Goal: Information Seeking & Learning: Compare options

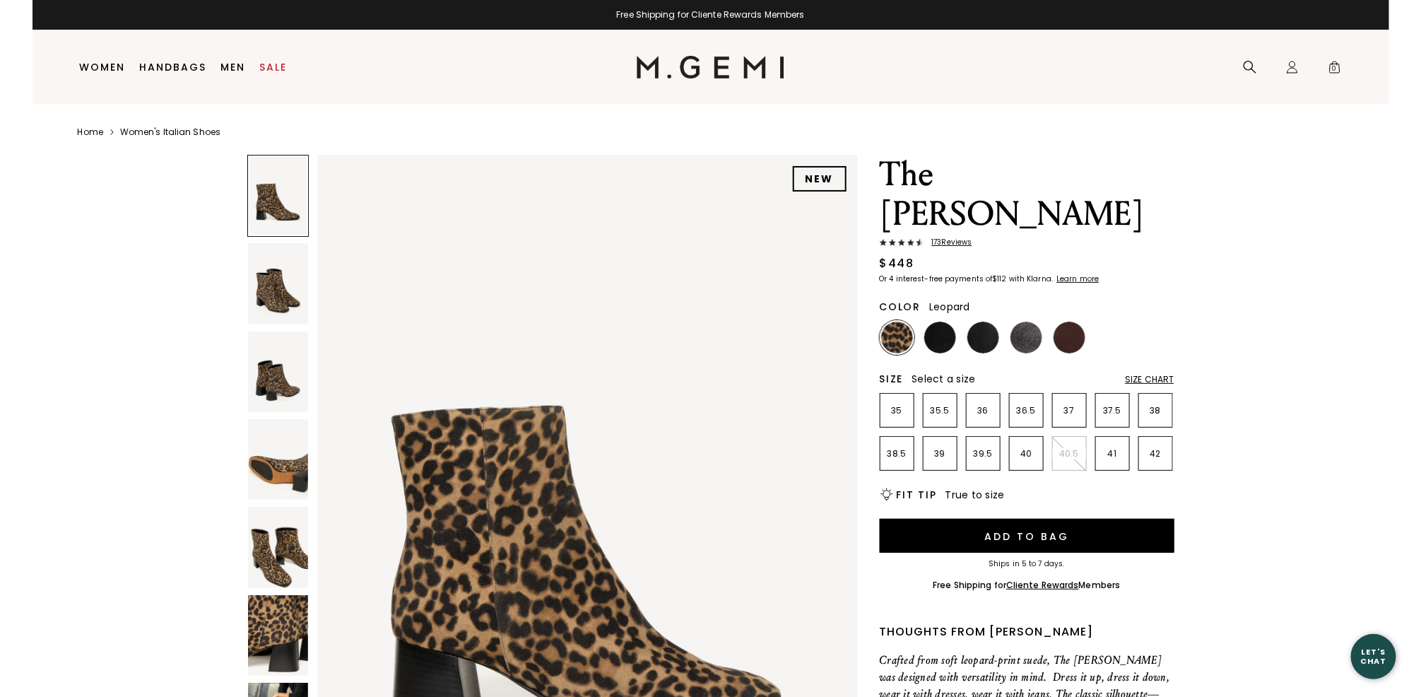
scroll to position [94, 0]
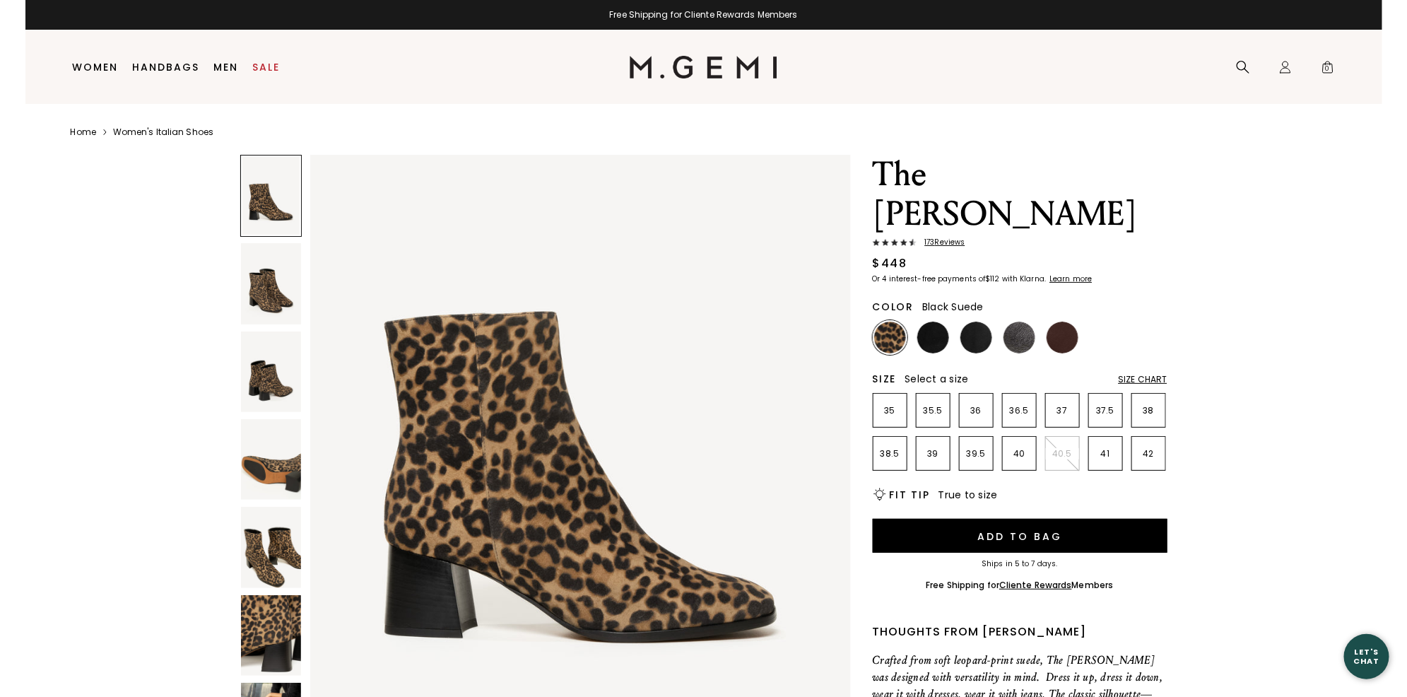
click at [934, 322] on img at bounding box center [933, 338] width 32 height 32
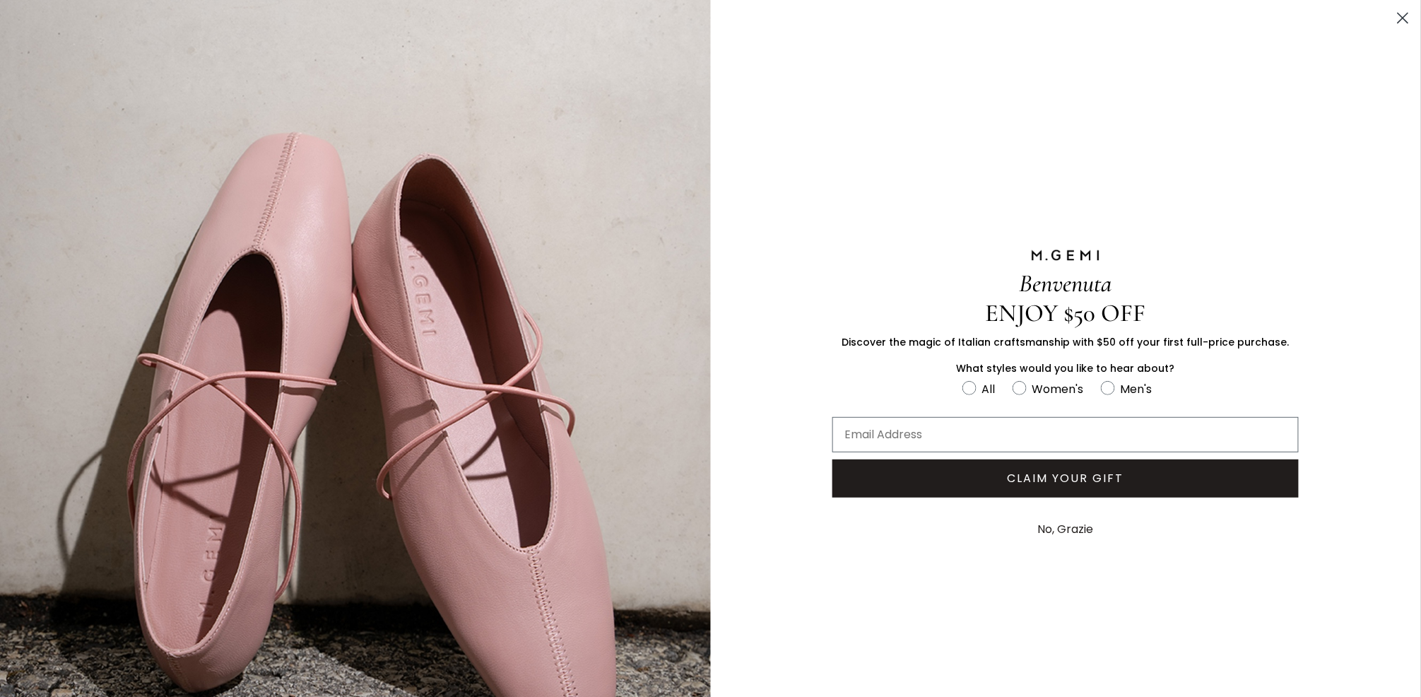
click at [1392, 22] on circle "Close dialog" at bounding box center [1403, 17] width 23 height 23
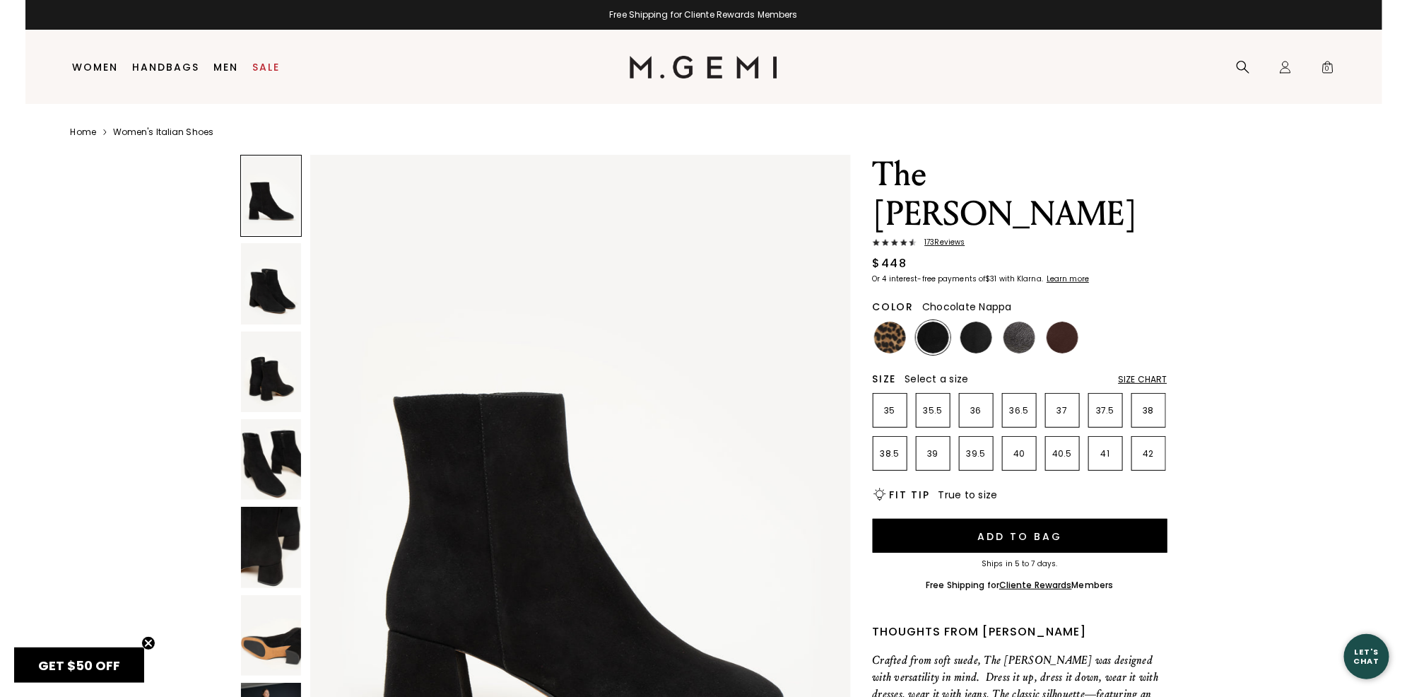
click at [1060, 322] on img at bounding box center [1063, 338] width 32 height 32
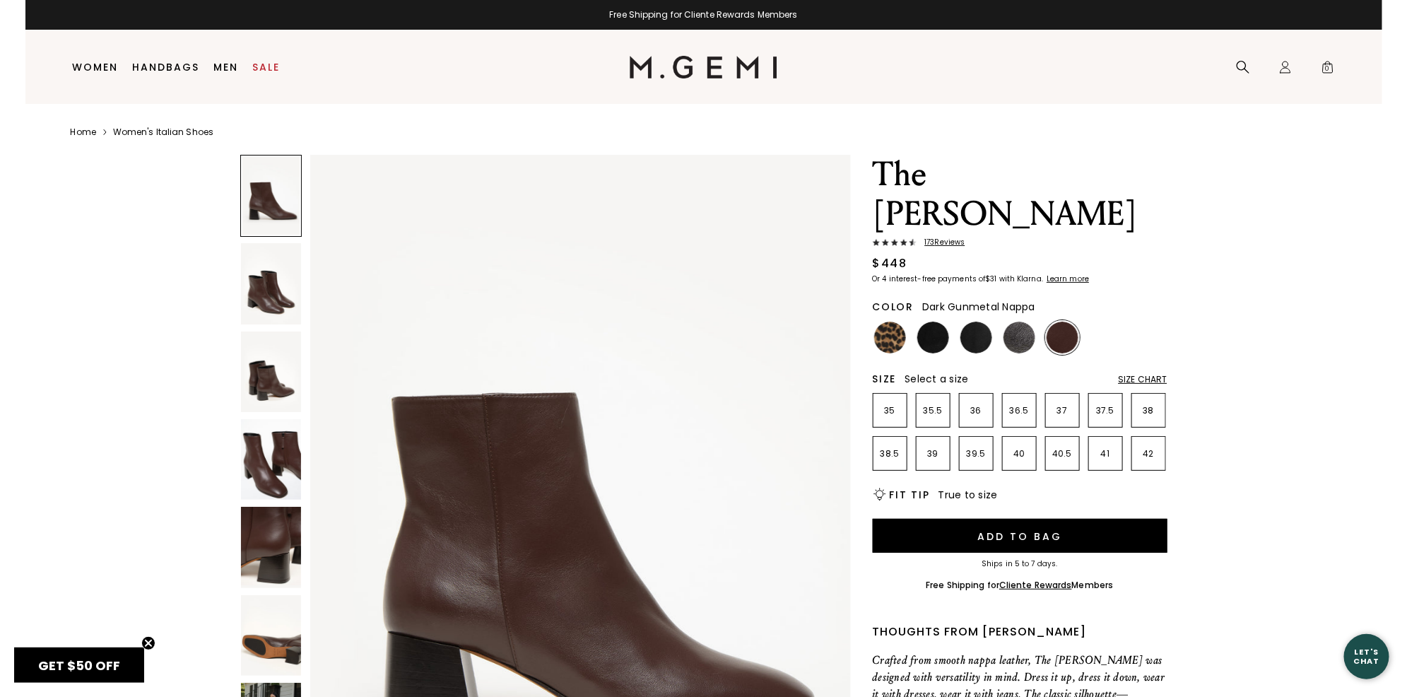
click at [1016, 322] on img at bounding box center [1020, 338] width 32 height 32
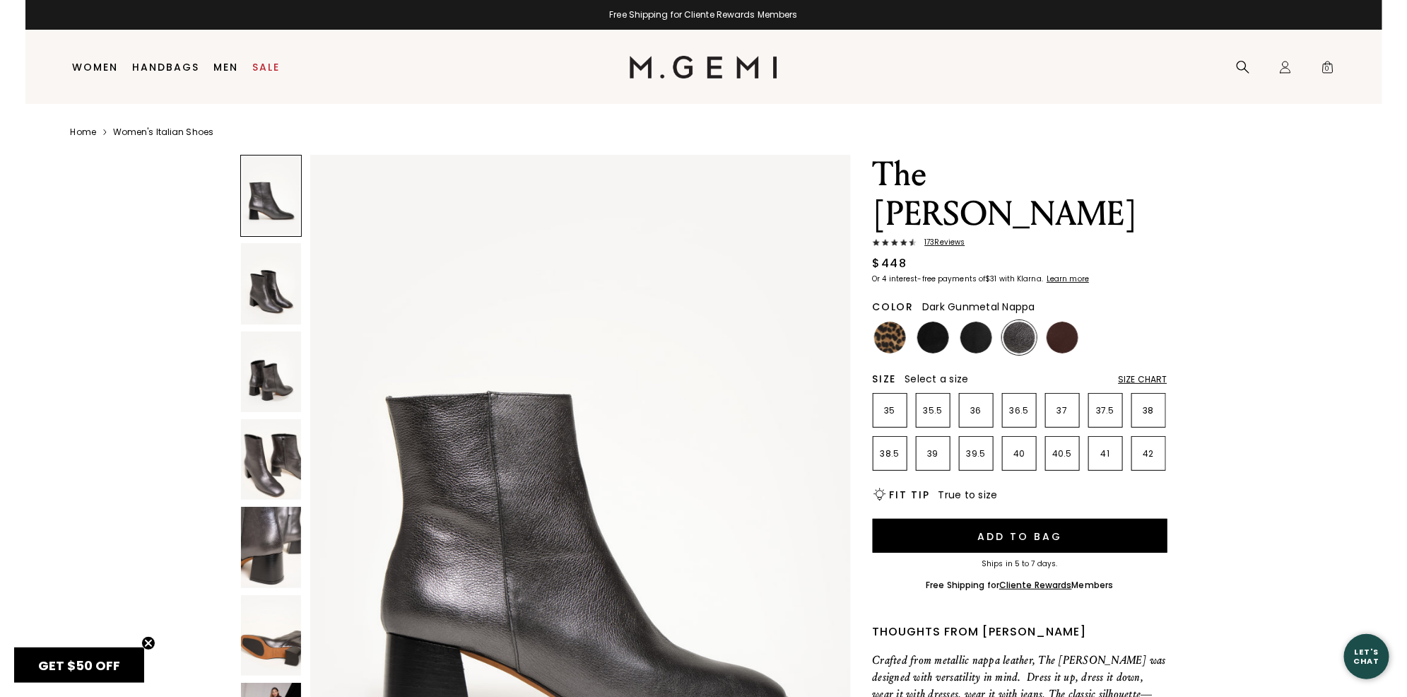
click at [1014, 322] on img at bounding box center [1020, 338] width 32 height 32
click at [975, 322] on img at bounding box center [977, 338] width 32 height 32
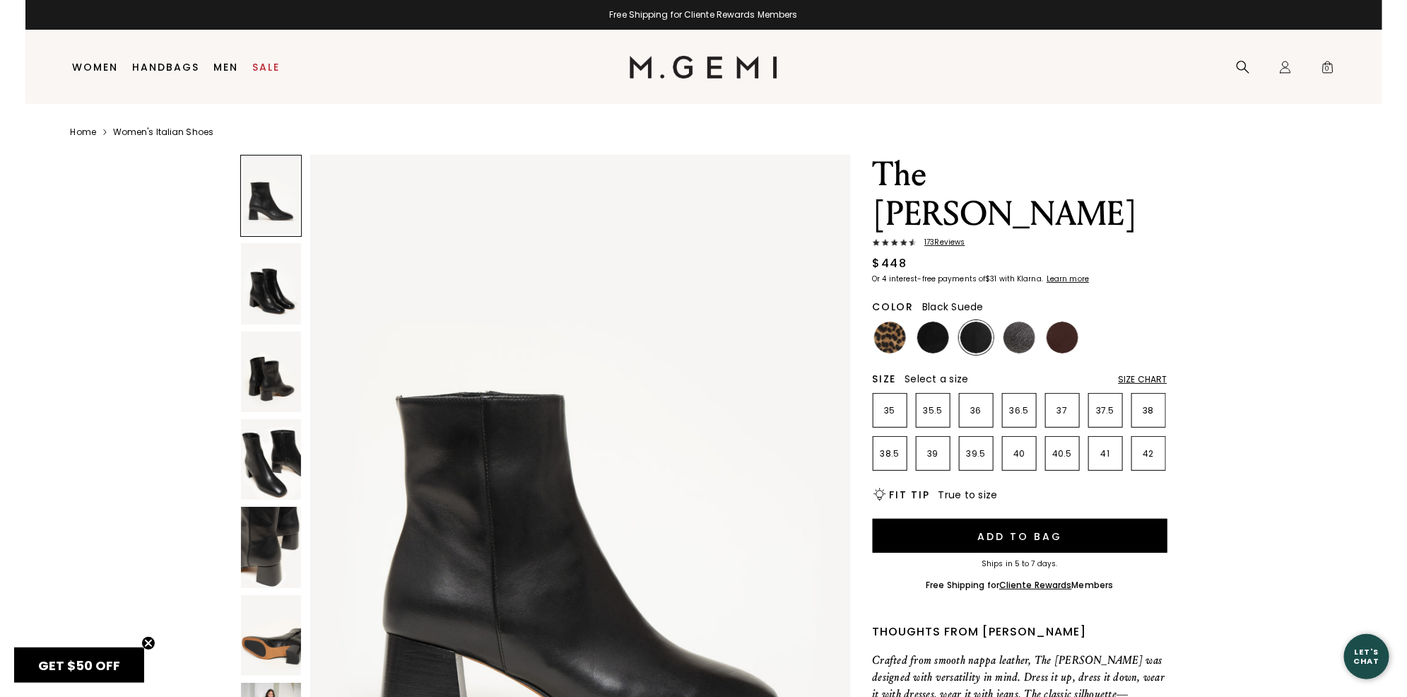
click at [927, 322] on img at bounding box center [933, 338] width 32 height 32
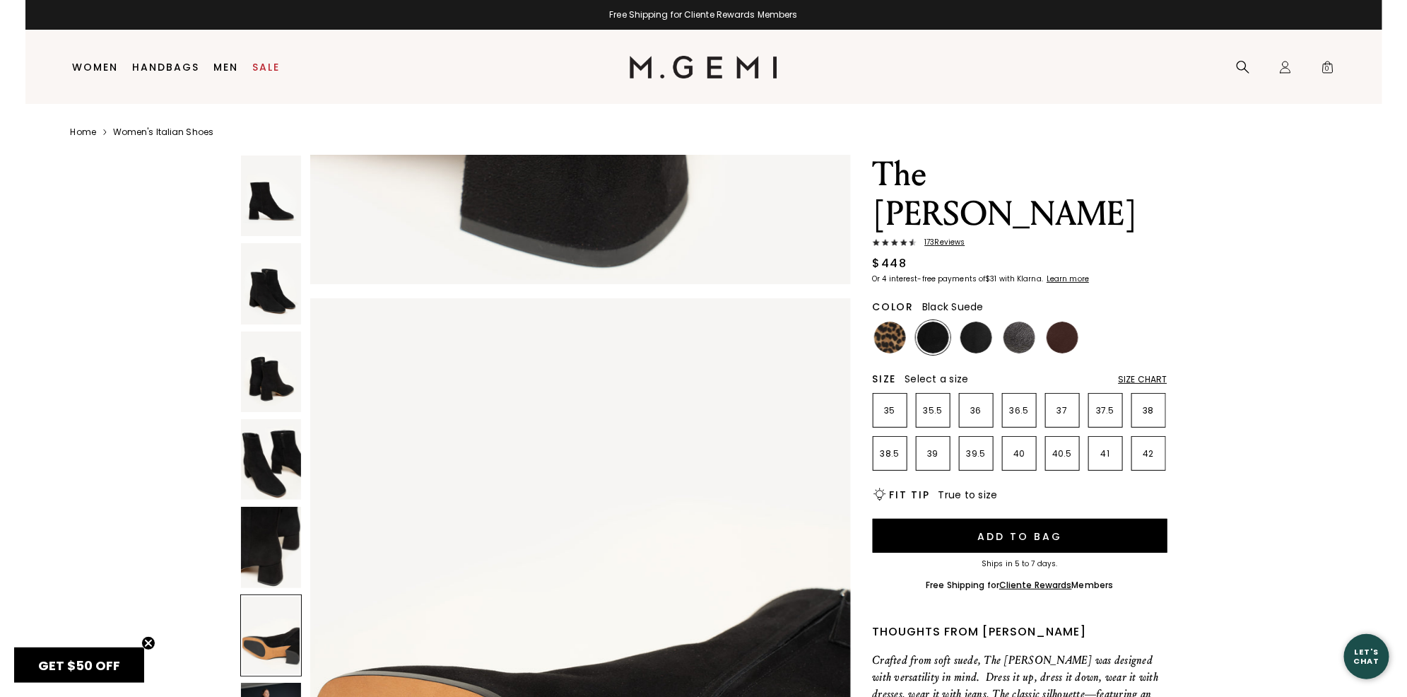
scroll to position [3581, 0]
